Goal: Information Seeking & Learning: Learn about a topic

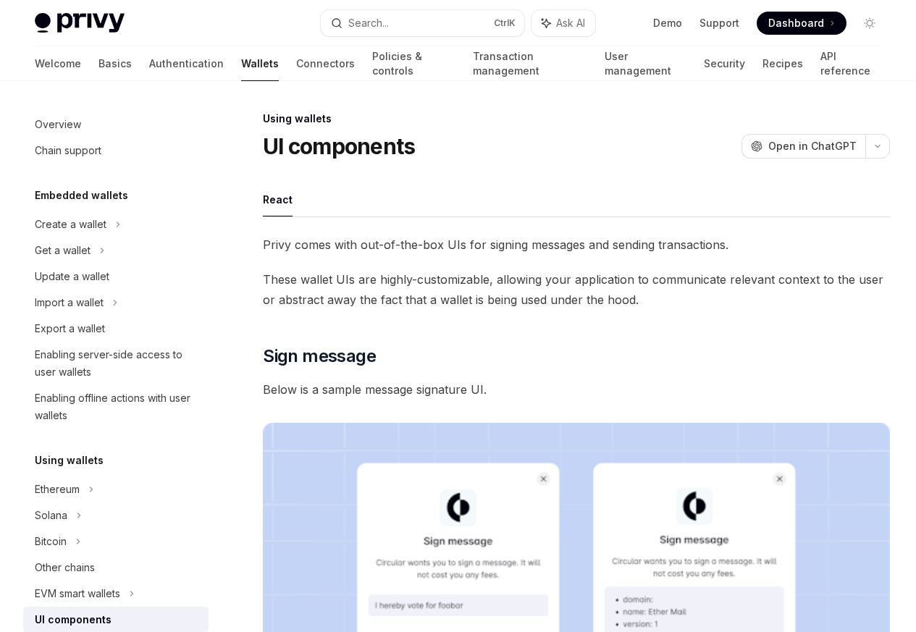
scroll to position [263, 0]
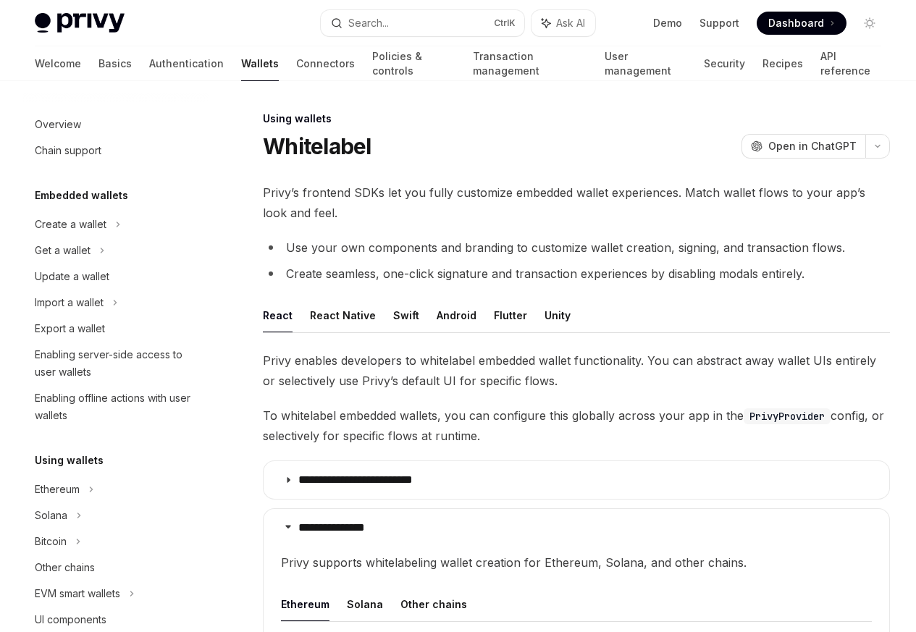
scroll to position [288, 0]
